Goal: Task Accomplishment & Management: Manage account settings

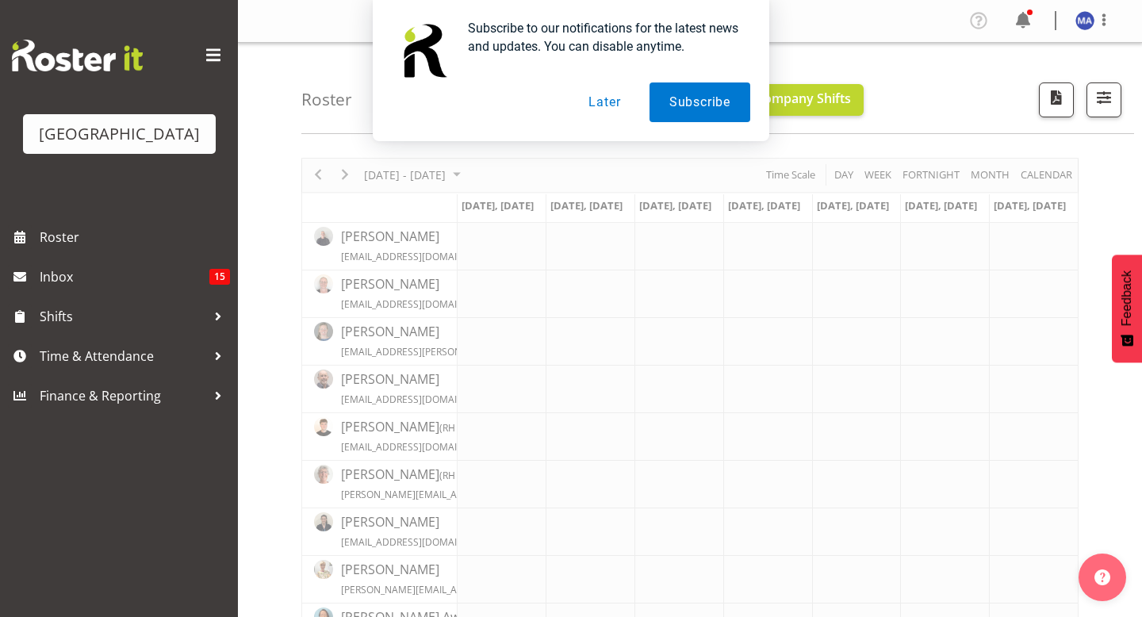
click at [595, 102] on button "Later" at bounding box center [603, 102] width 71 height 40
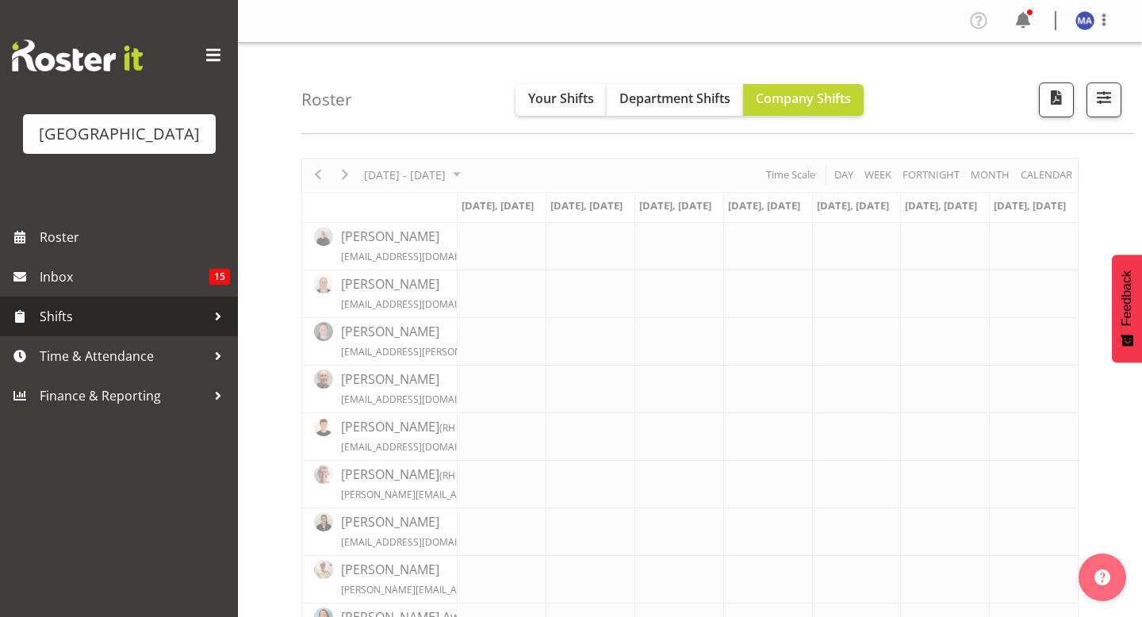
click at [149, 328] on span "Shifts" at bounding box center [123, 316] width 166 height 24
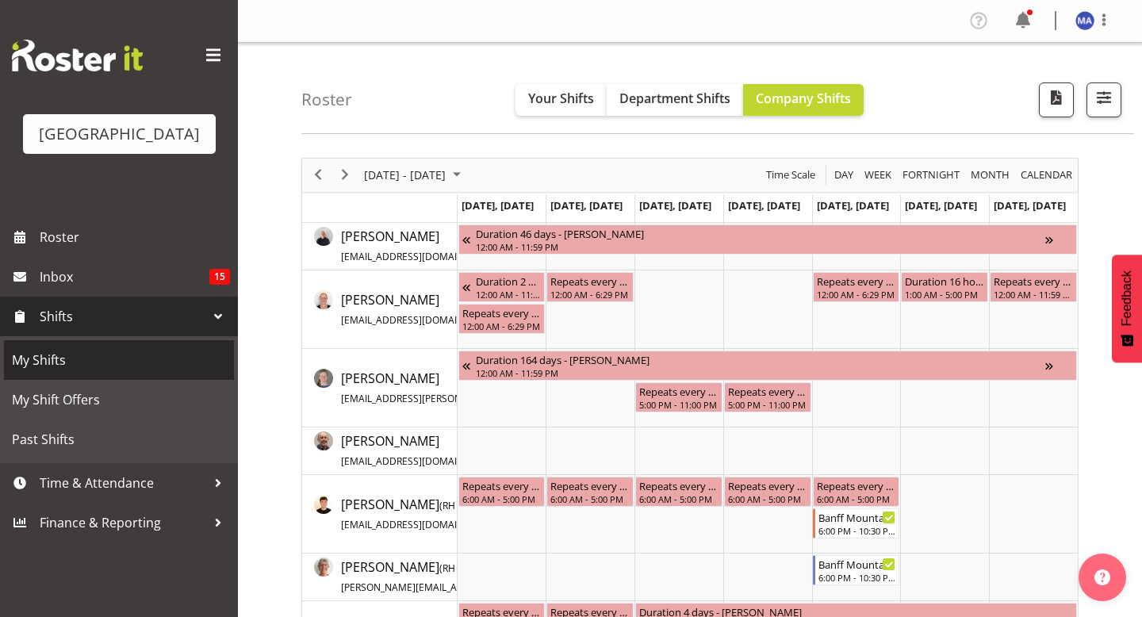
click at [124, 372] on span "My Shifts" at bounding box center [119, 360] width 214 height 24
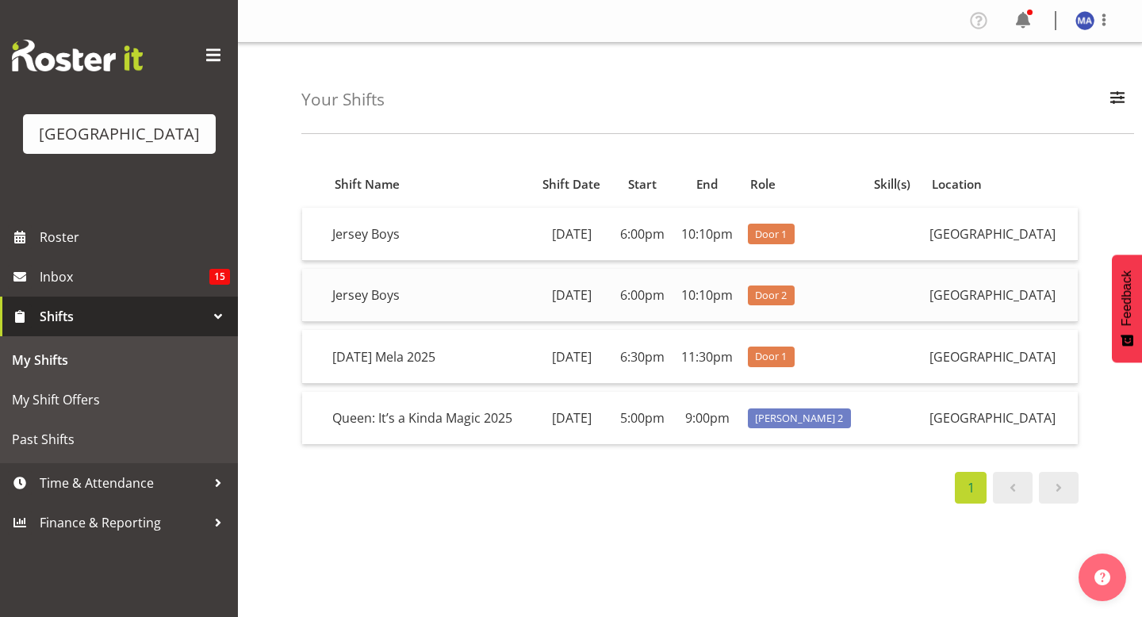
click at [455, 322] on td "Jersey Boys" at bounding box center [428, 295] width 205 height 53
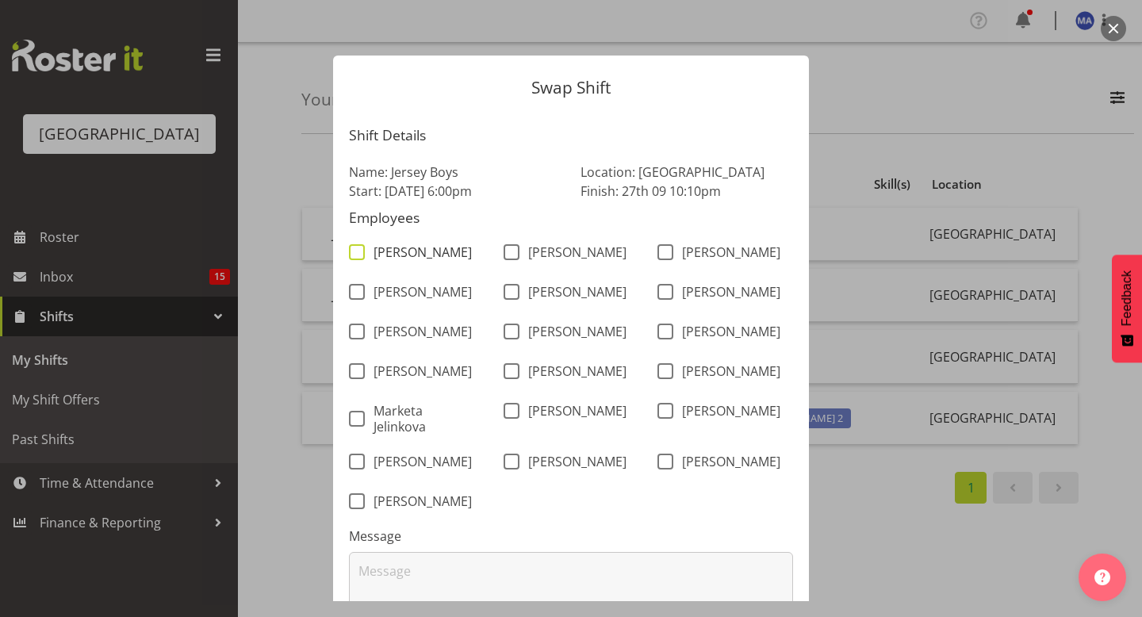
click at [365, 253] on span "[PERSON_NAME]" at bounding box center [418, 252] width 107 height 16
click at [359, 253] on input "[PERSON_NAME]" at bounding box center [354, 252] width 10 height 10
checkbox input "true"
click at [365, 284] on span "[PERSON_NAME]" at bounding box center [418, 292] width 107 height 16
click at [359, 287] on input "[PERSON_NAME]" at bounding box center [354, 292] width 10 height 10
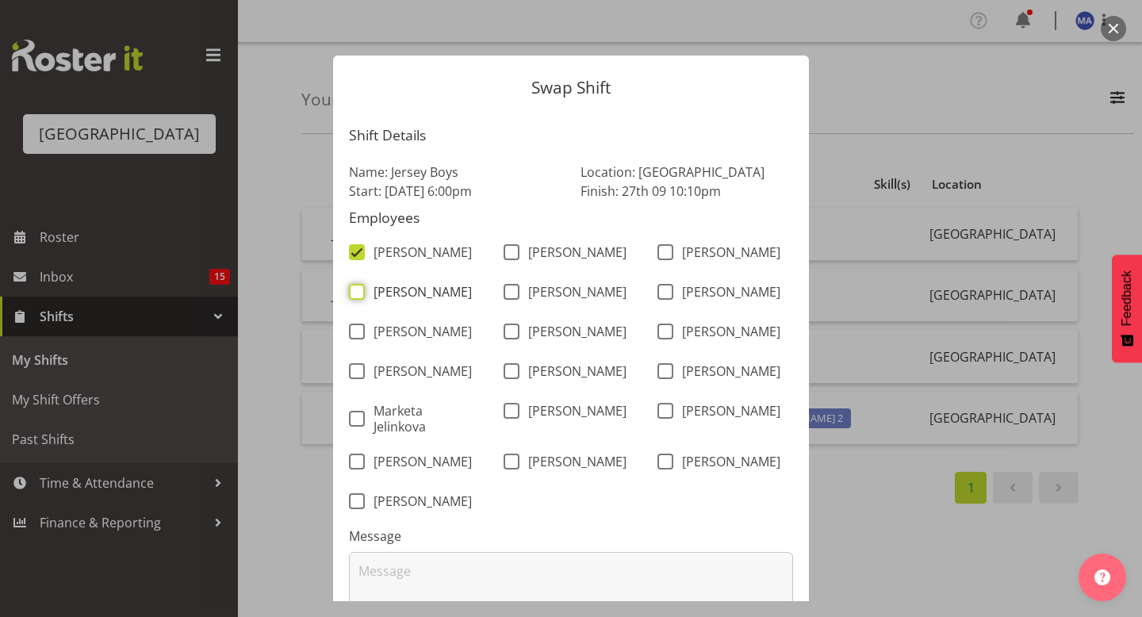
checkbox input "true"
click at [358, 339] on span at bounding box center [357, 331] width 16 height 16
click at [358, 337] on input "[PERSON_NAME]" at bounding box center [354, 332] width 10 height 10
checkbox input "true"
click at [352, 379] on span at bounding box center [357, 371] width 16 height 16
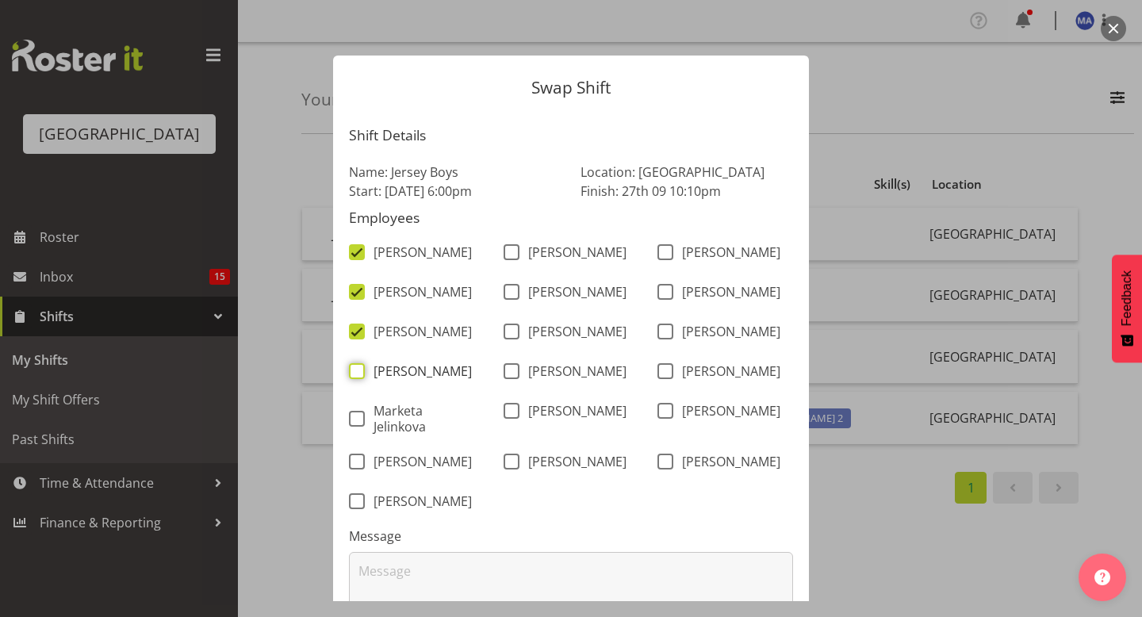
click at [352, 377] on input "[PERSON_NAME]" at bounding box center [354, 371] width 10 height 10
checkbox input "true"
click at [351, 420] on label "Marketa Jelinkova" at bounding box center [413, 419] width 129 height 32
click at [351, 420] on input "Marketa Jelinkova" at bounding box center [354, 419] width 10 height 10
checkbox input "true"
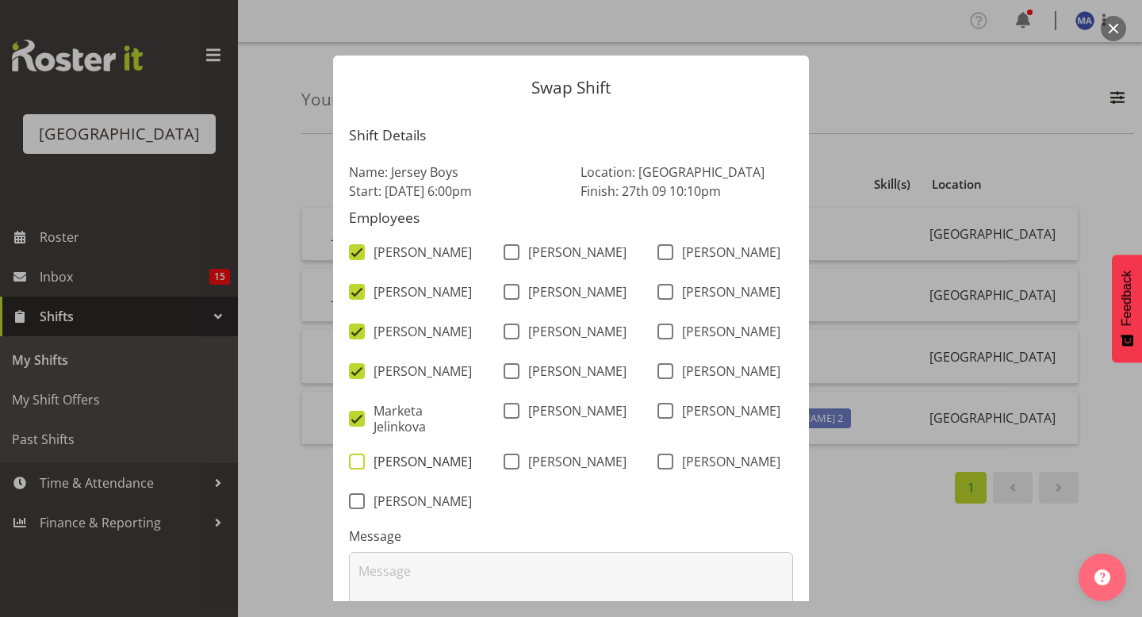
click at [355, 469] on span at bounding box center [357, 462] width 16 height 16
click at [355, 467] on input "[PERSON_NAME]" at bounding box center [354, 462] width 10 height 10
checkbox input "true"
click at [356, 509] on span at bounding box center [357, 501] width 16 height 16
click at [356, 507] on input "[PERSON_NAME]" at bounding box center [354, 501] width 10 height 10
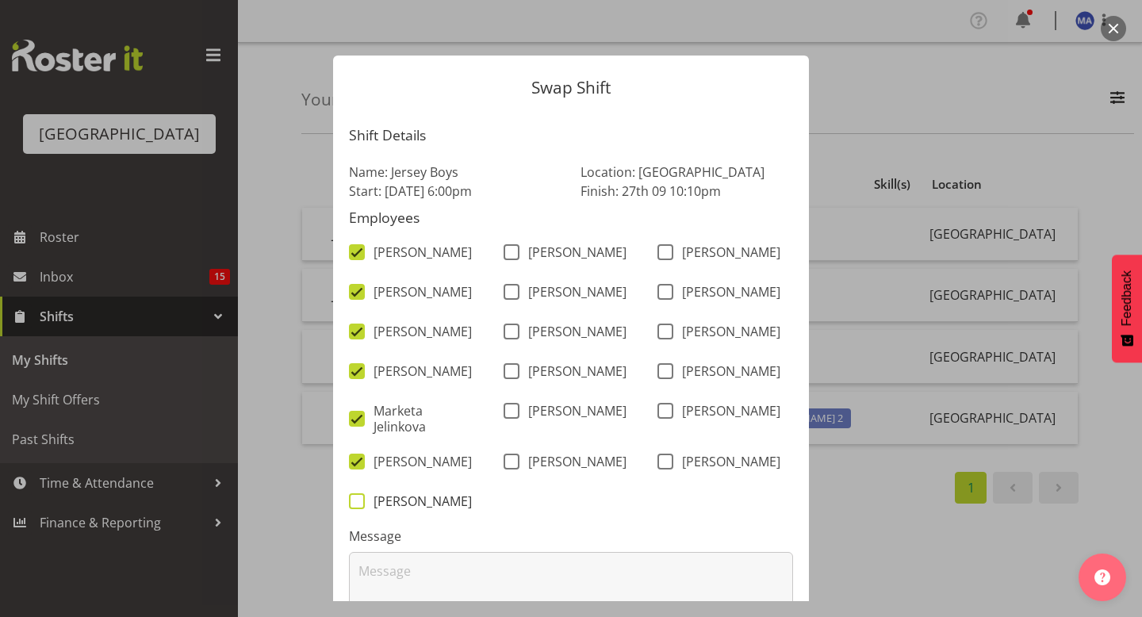
checkbox input "true"
click at [517, 467] on span at bounding box center [511, 462] width 16 height 16
click at [514, 467] on input "[PERSON_NAME]" at bounding box center [508, 462] width 10 height 10
checkbox input "true"
click at [509, 379] on span at bounding box center [511, 371] width 16 height 16
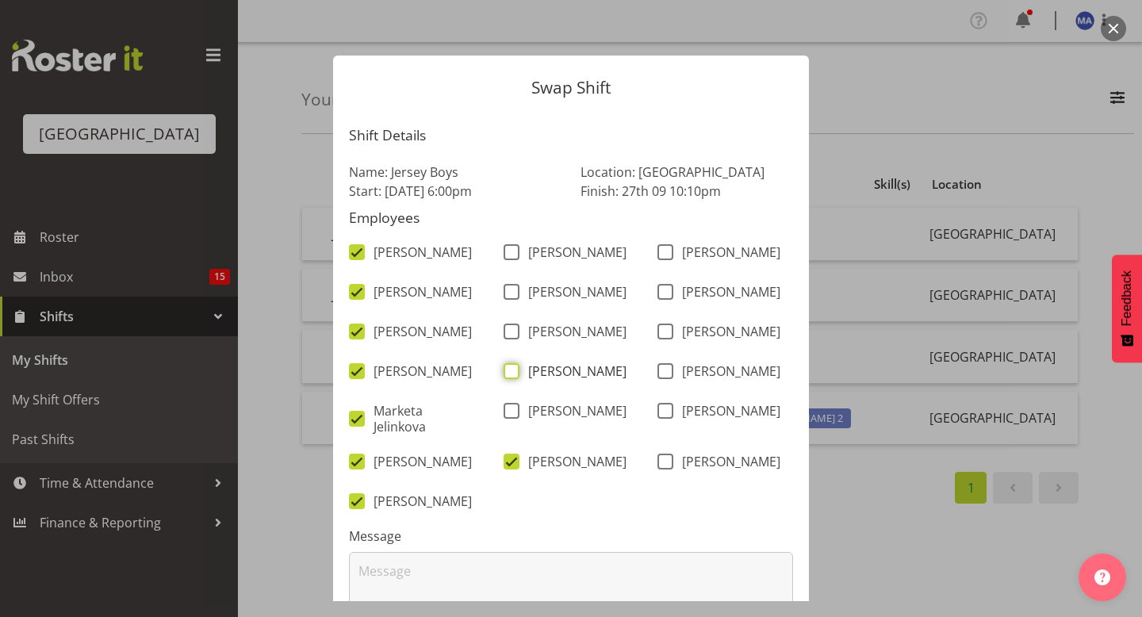
click at [509, 377] on input "[PERSON_NAME]" at bounding box center [508, 371] width 10 height 10
checkbox input "true"
click at [509, 339] on span at bounding box center [511, 331] width 16 height 16
click at [509, 337] on input "[PERSON_NAME]" at bounding box center [508, 332] width 10 height 10
checkbox input "true"
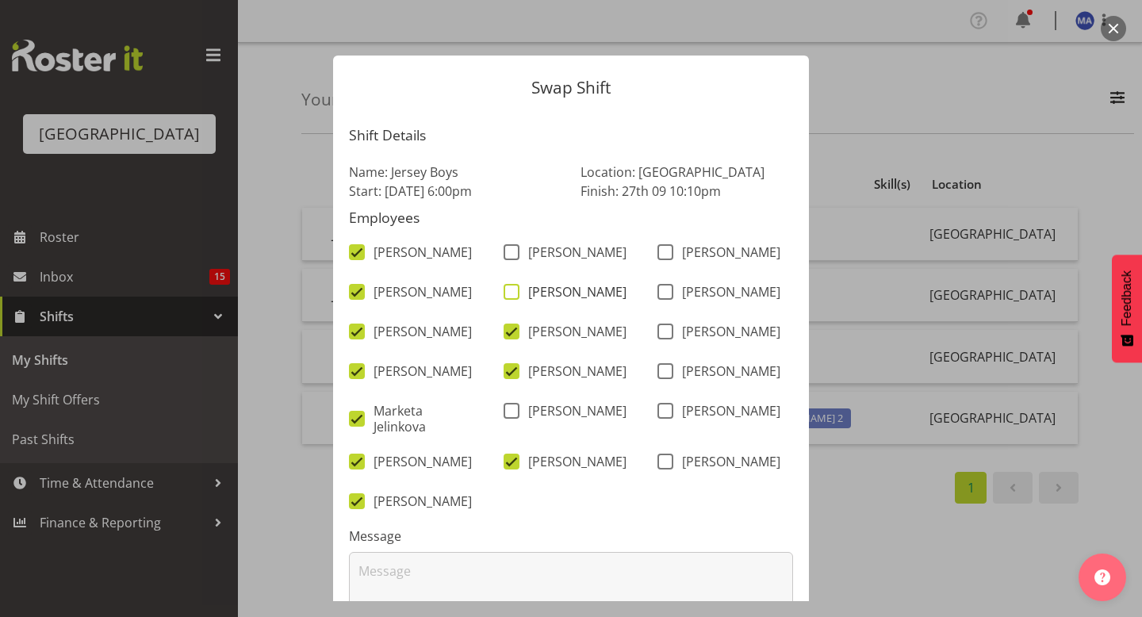
click at [510, 300] on span at bounding box center [511, 292] width 16 height 16
click at [510, 297] on input "[PERSON_NAME]" at bounding box center [508, 292] width 10 height 10
checkbox input "true"
click at [515, 258] on span at bounding box center [511, 252] width 16 height 16
click at [514, 258] on input "[PERSON_NAME]" at bounding box center [508, 252] width 10 height 10
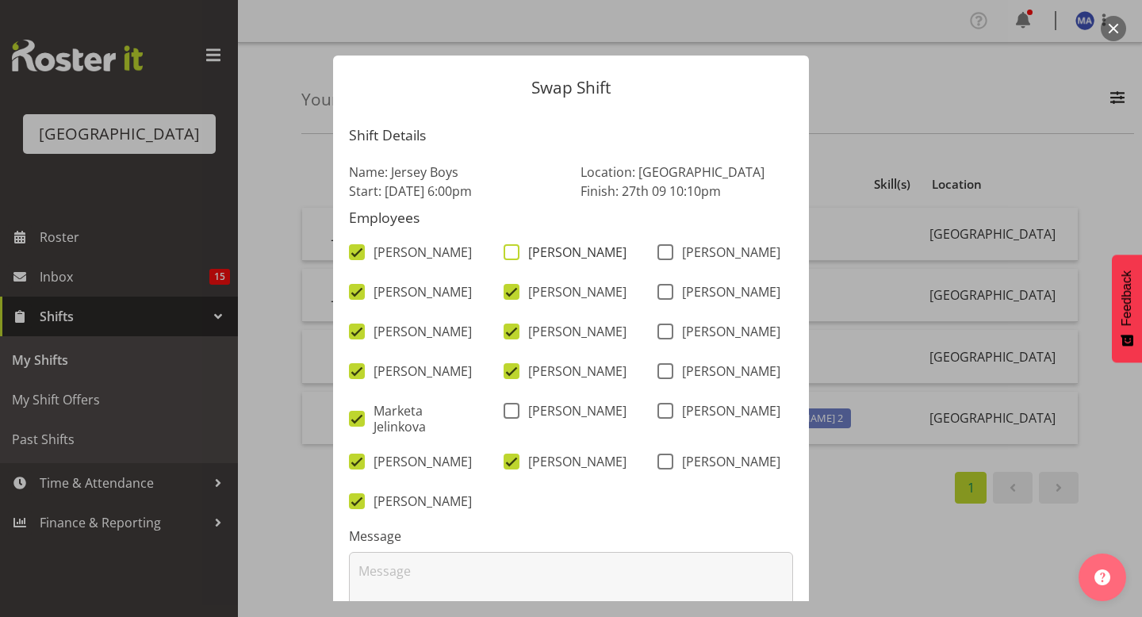
checkbox input "true"
click at [670, 247] on span at bounding box center [665, 252] width 16 height 16
click at [668, 247] on input "[PERSON_NAME]" at bounding box center [662, 252] width 10 height 10
checkbox input "true"
click at [664, 286] on span at bounding box center [665, 292] width 16 height 16
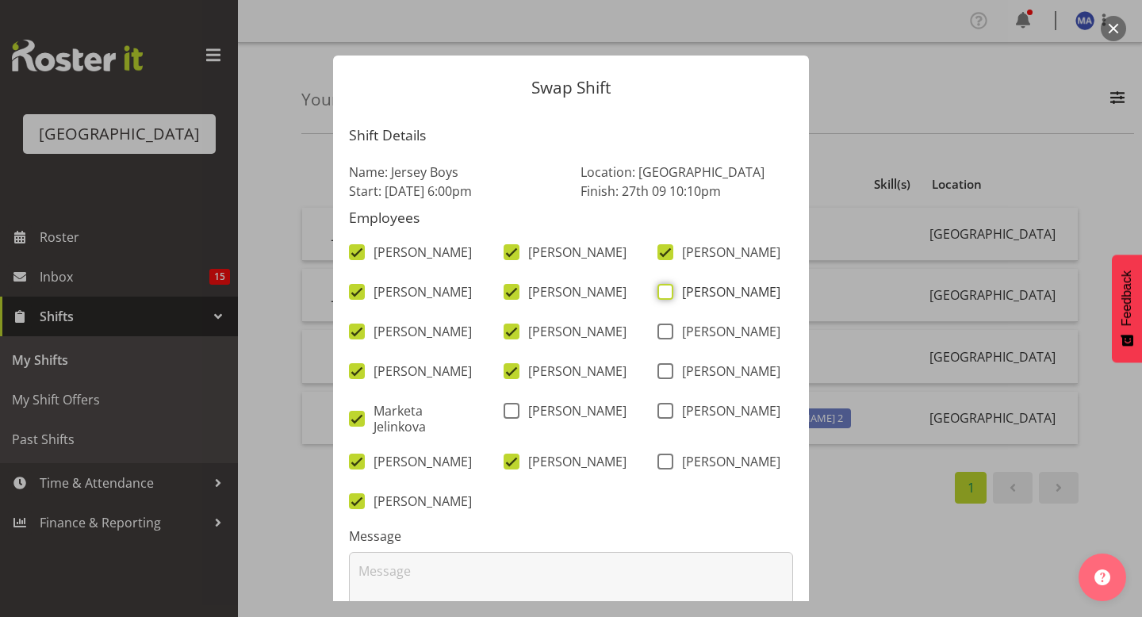
click at [664, 287] on input "[PERSON_NAME]" at bounding box center [662, 292] width 10 height 10
checkbox input "true"
click at [664, 337] on span at bounding box center [665, 331] width 16 height 16
click at [664, 337] on input "[PERSON_NAME]" at bounding box center [662, 332] width 10 height 10
checkbox input "true"
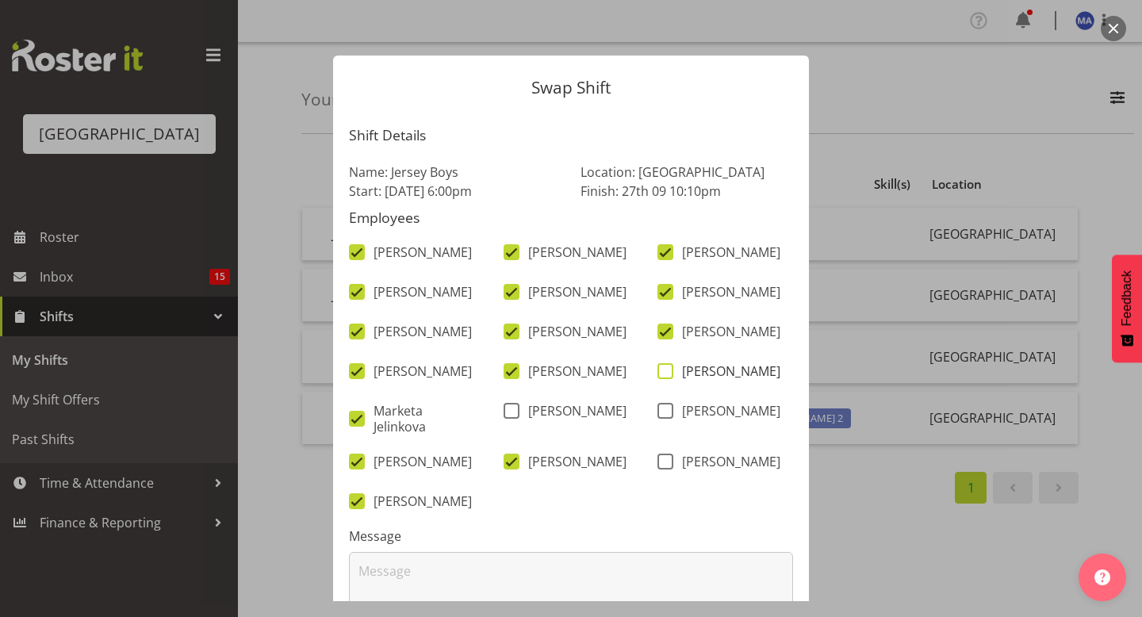
click at [668, 379] on span at bounding box center [665, 371] width 16 height 16
click at [668, 377] on input "[PERSON_NAME]" at bounding box center [662, 371] width 10 height 10
checkbox input "true"
click at [664, 469] on span at bounding box center [665, 462] width 16 height 16
click at [664, 467] on input "[PERSON_NAME]" at bounding box center [662, 462] width 10 height 10
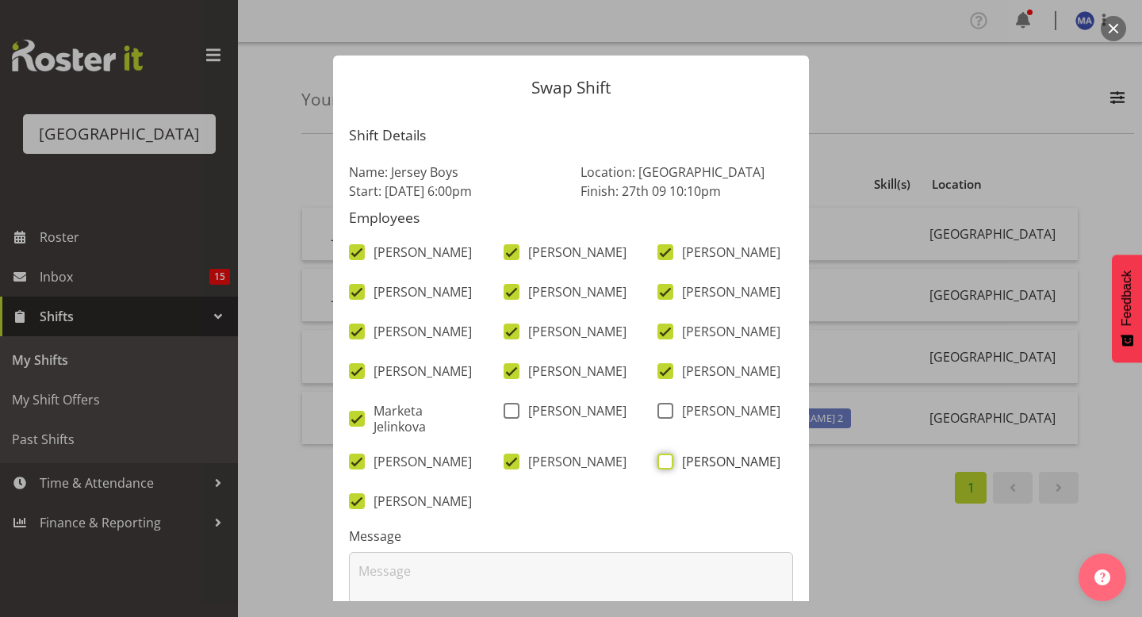
checkbox input "true"
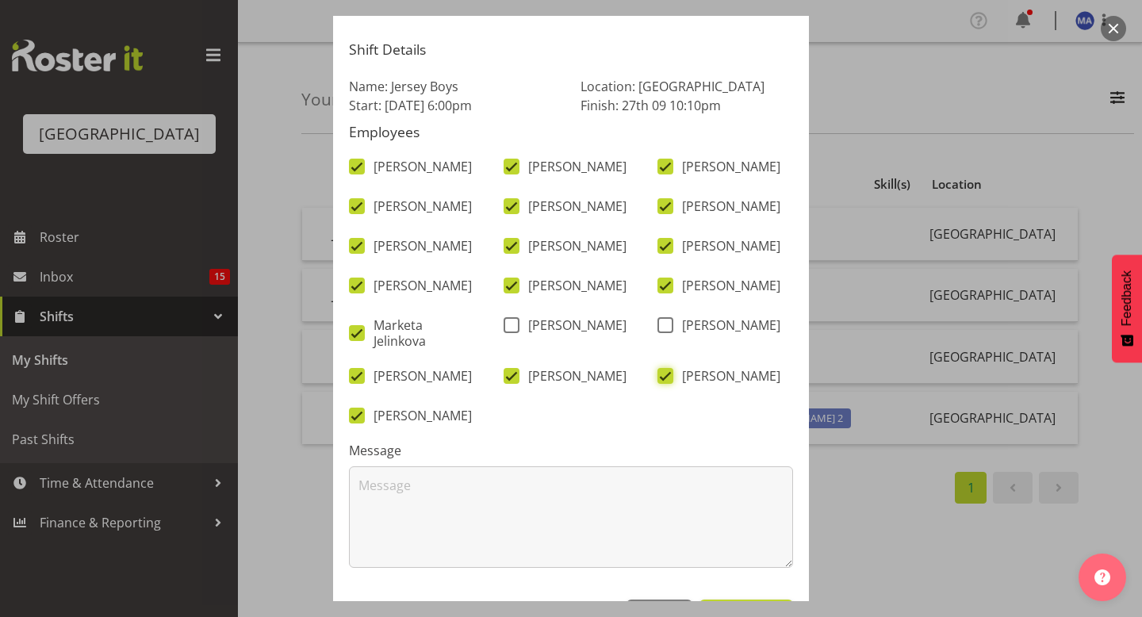
scroll to position [165, 0]
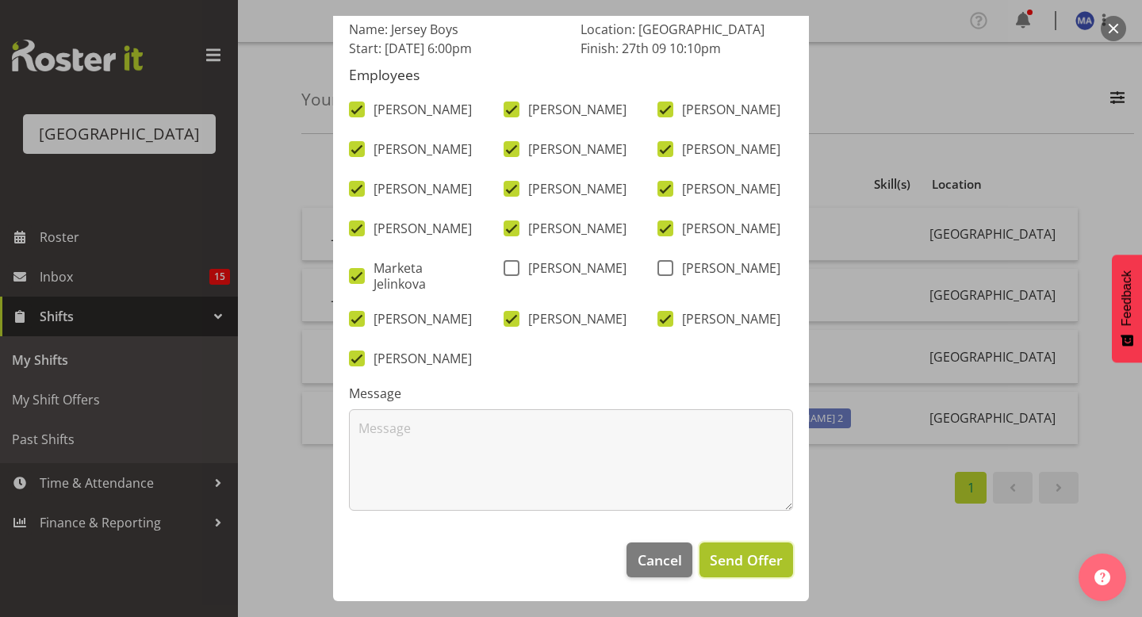
click at [731, 561] on span "Send Offer" at bounding box center [746, 559] width 73 height 21
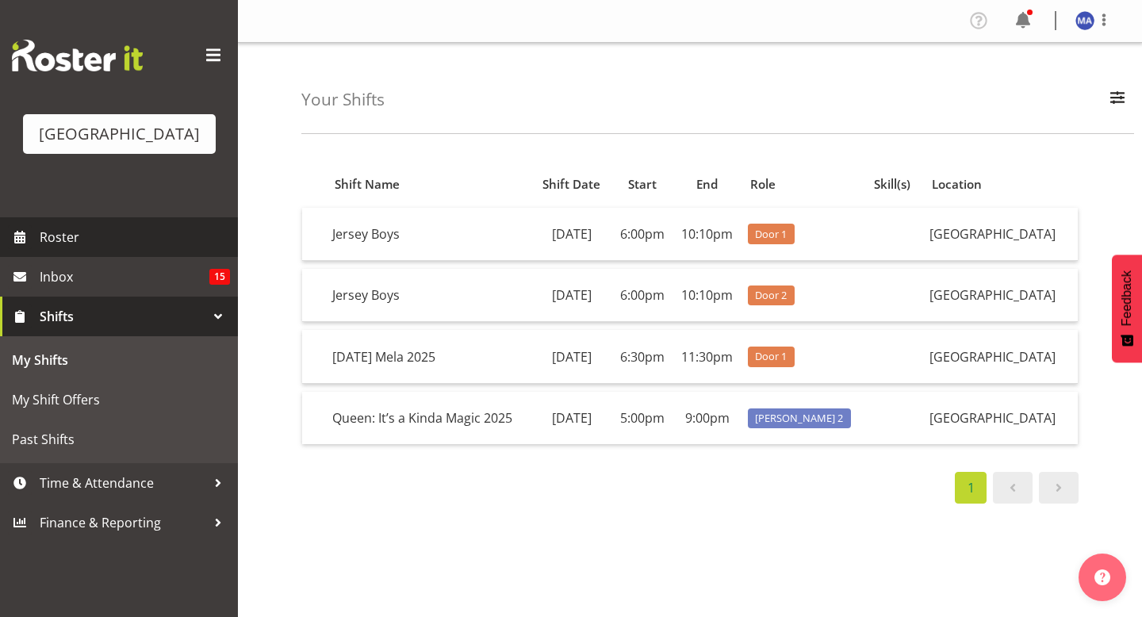
click at [152, 249] on span "Roster" at bounding box center [135, 237] width 190 height 24
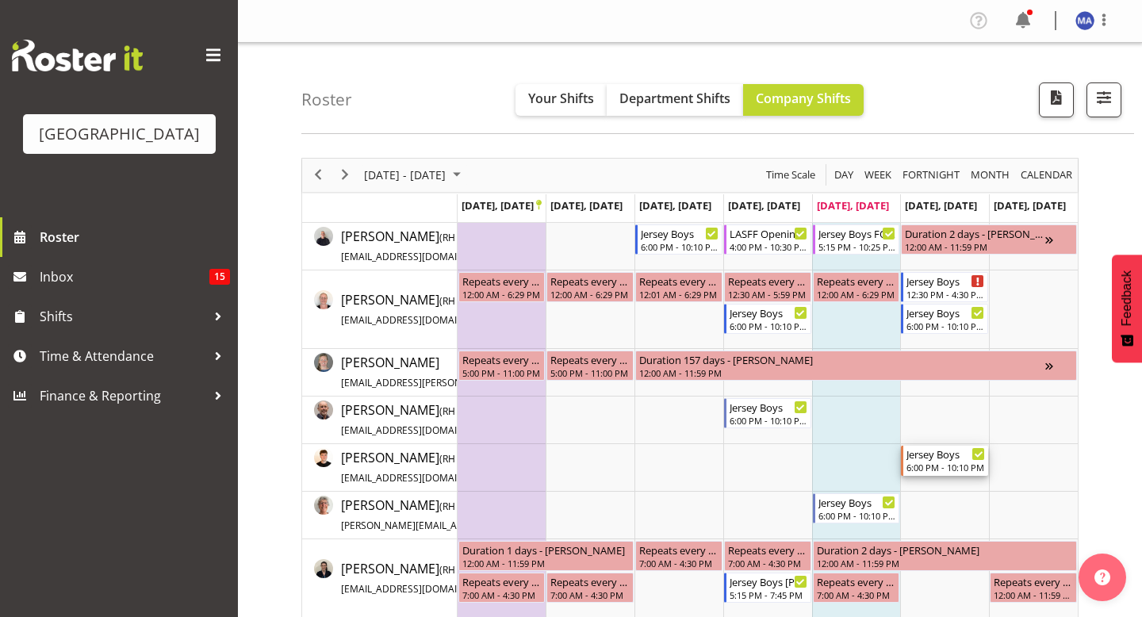
click at [944, 454] on div "Jersey Boys" at bounding box center [945, 454] width 78 height 16
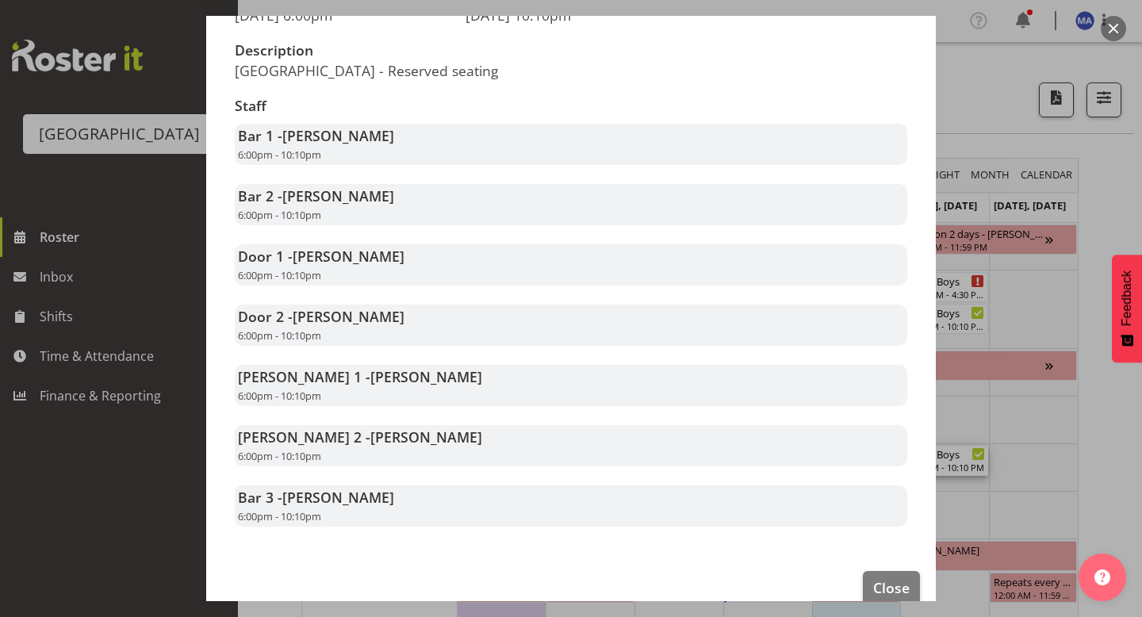
scroll to position [243, 0]
